Goal: Check status: Check status

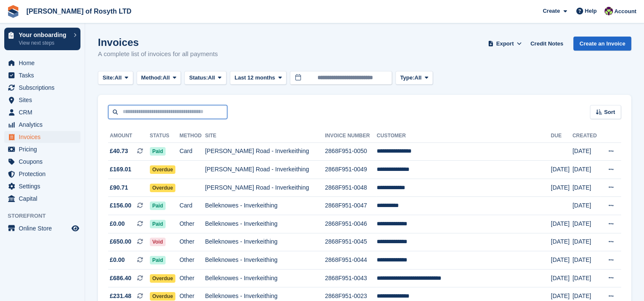
click at [132, 118] on input "text" at bounding box center [167, 112] width 119 height 14
type input "*******"
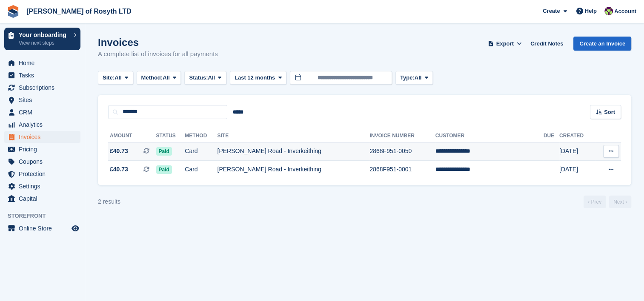
click at [120, 151] on span "£40.73" at bounding box center [119, 151] width 18 height 9
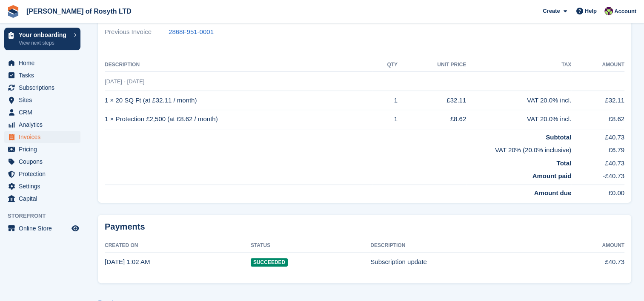
scroll to position [213, 0]
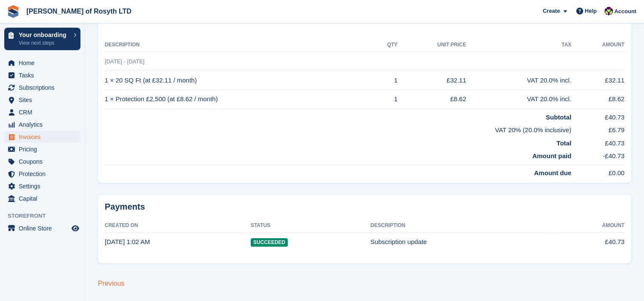
click at [122, 283] on link "Previous" at bounding box center [111, 283] width 26 height 7
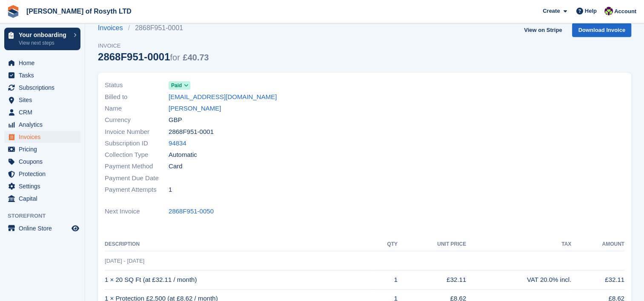
scroll to position [0, 0]
